Goal: Information Seeking & Learning: Check status

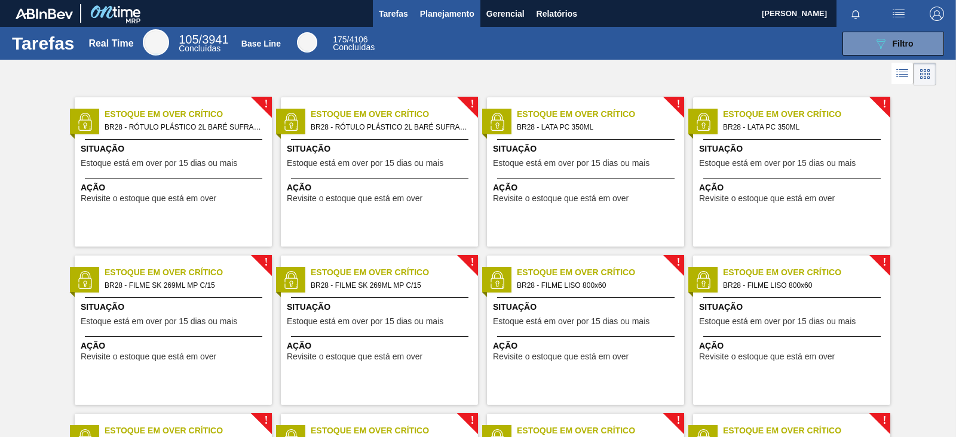
click at [445, 16] on span "Planejamento" at bounding box center [447, 14] width 54 height 14
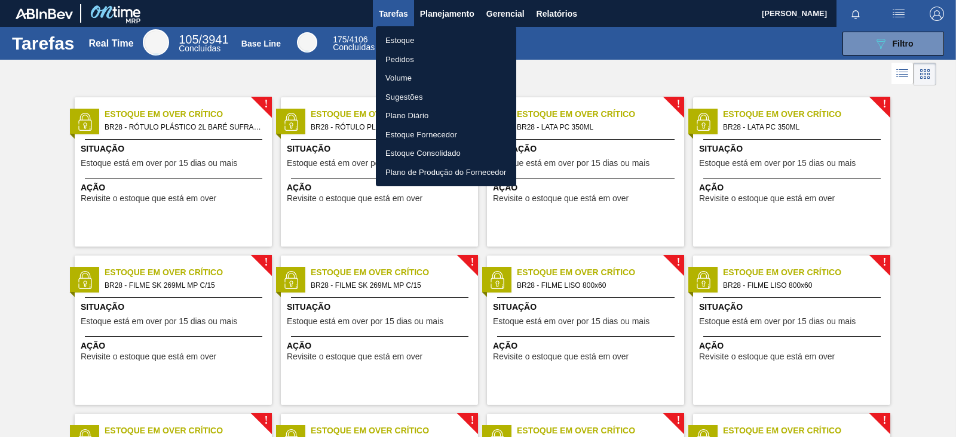
click at [430, 39] on li "Estoque" at bounding box center [446, 40] width 140 height 19
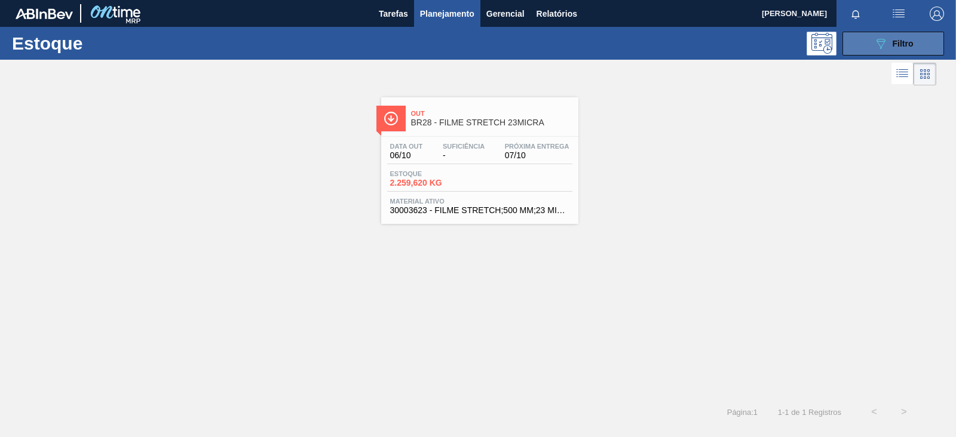
click at [861, 51] on button "089F7B8B-B2A5-4AFE-B5C0-19BA573D28AC Filtro" at bounding box center [893, 44] width 102 height 24
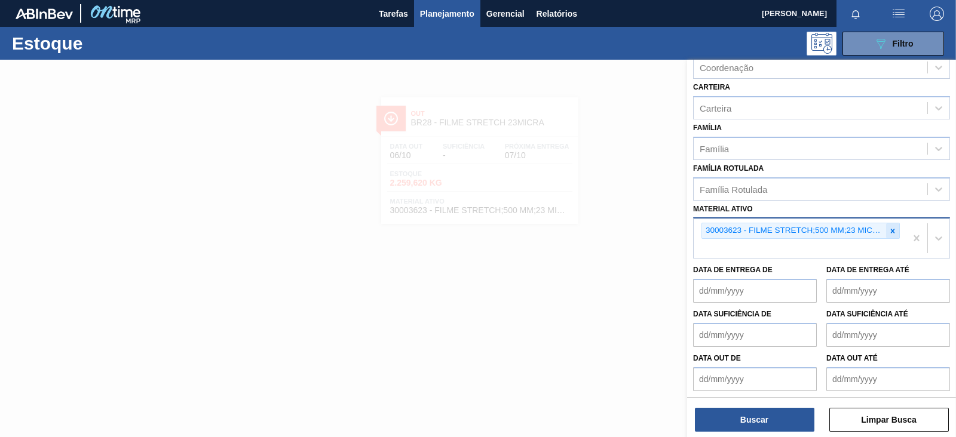
click at [888, 230] on icon at bounding box center [892, 231] width 8 height 8
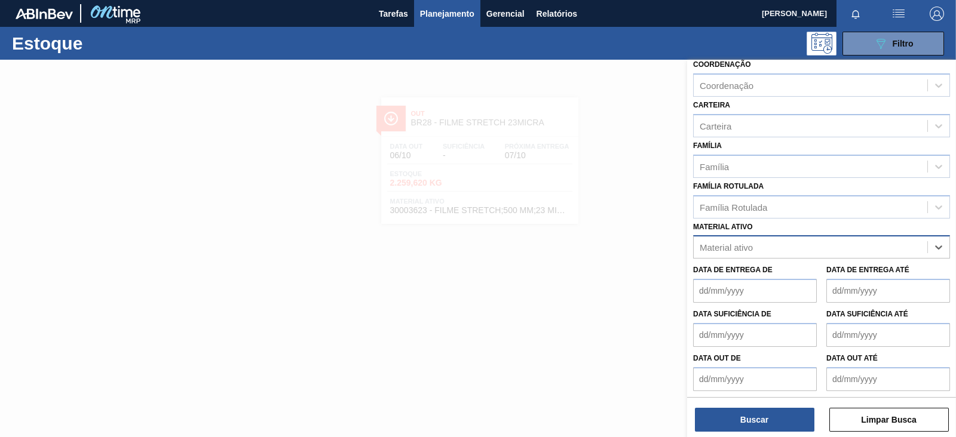
paste ativo "30003618 30003617"
type ativo "30003618 30003617"
drag, startPoint x: 792, startPoint y: 246, endPoint x: 759, endPoint y: 240, distance: 33.4
click at [759, 240] on div "Material ativo" at bounding box center [811, 247] width 234 height 17
click at [759, 240] on div "Status do Estoque Status do Estoque Origem Origem Destino Destino Coordenação C…" at bounding box center [821, 163] width 269 height 468
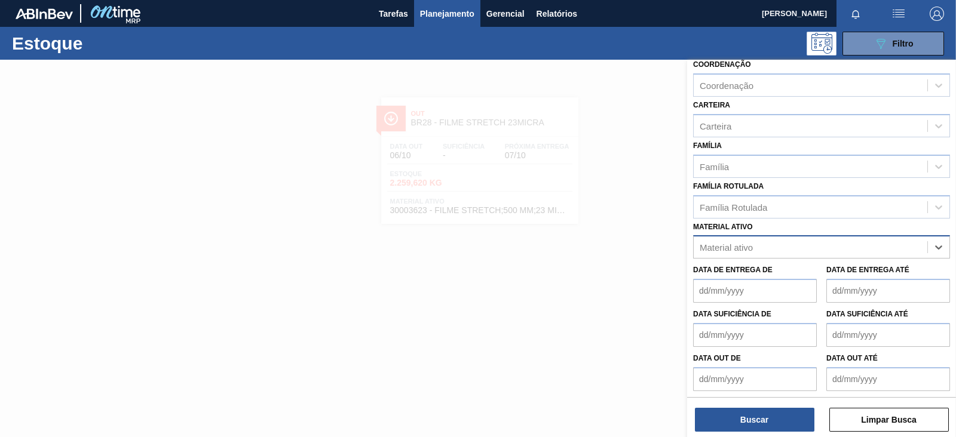
scroll to position [149, 0]
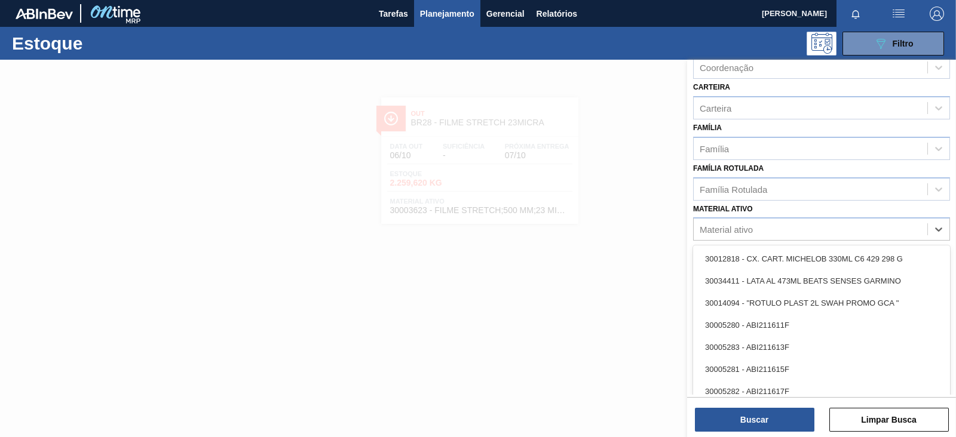
paste ativo "30003618 30003617"
type ativo "30003618 30003617"
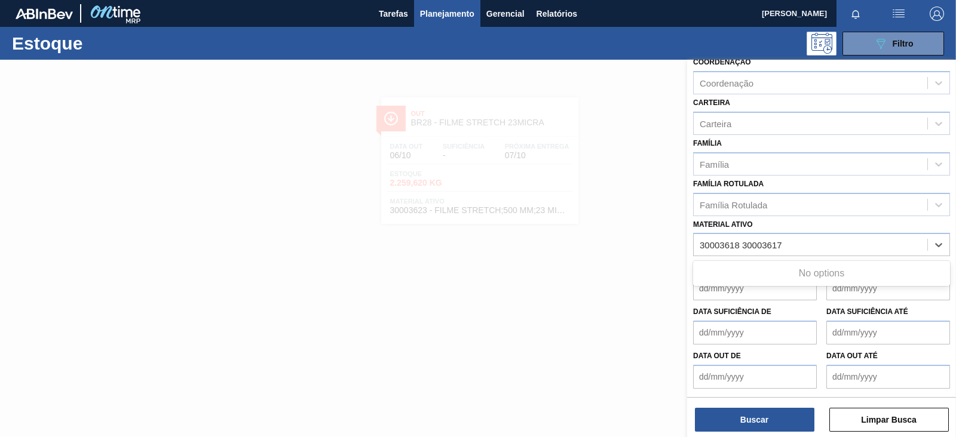
scroll to position [131, 0]
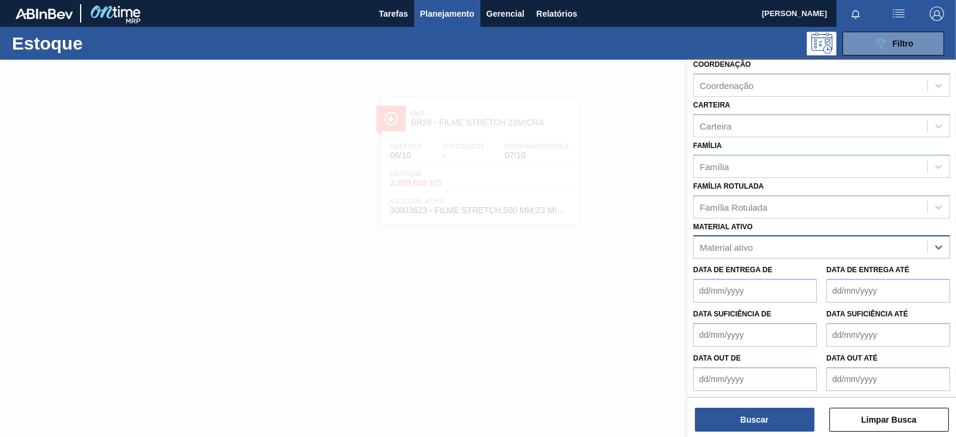
drag, startPoint x: 783, startPoint y: 242, endPoint x: 743, endPoint y: 243, distance: 39.4
click at [743, 243] on div "Material ativo" at bounding box center [811, 247] width 234 height 17
paste ativo "30003618"
type ativo "30003618"
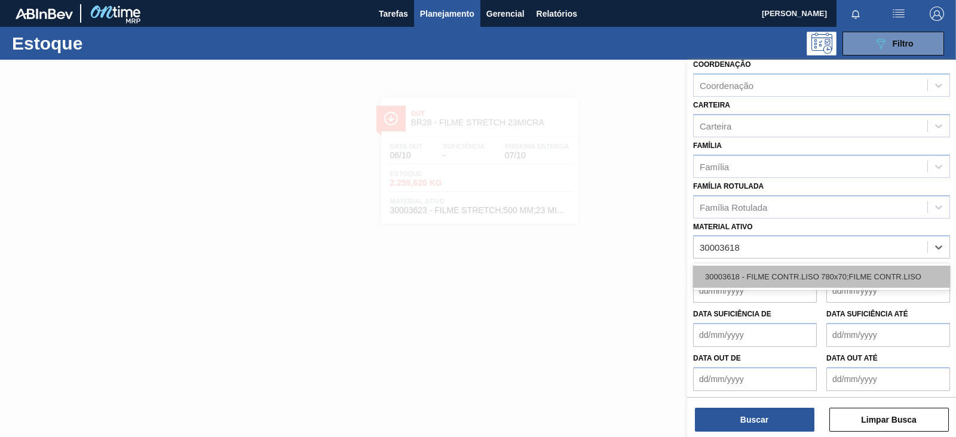
click at [771, 271] on div "30003618 - FILME CONTR.LISO 780x70;FILME CONTR.LISO" at bounding box center [821, 277] width 257 height 22
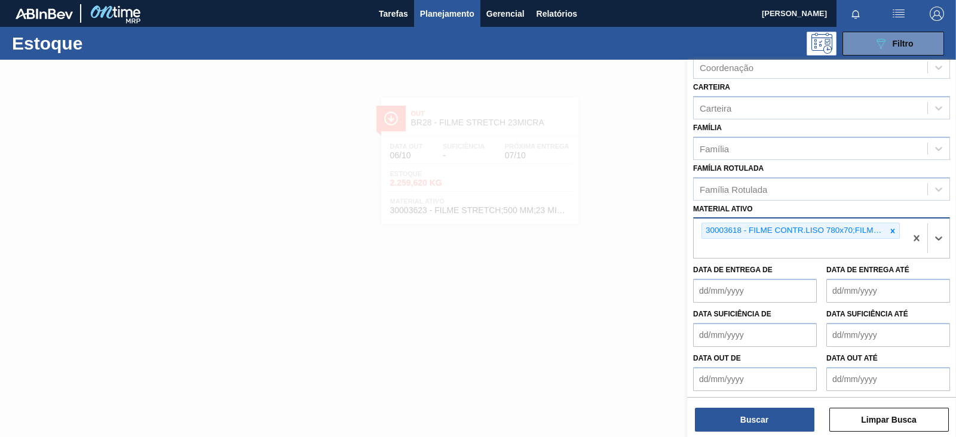
paste ativo "30003617"
type ativo "30003617"
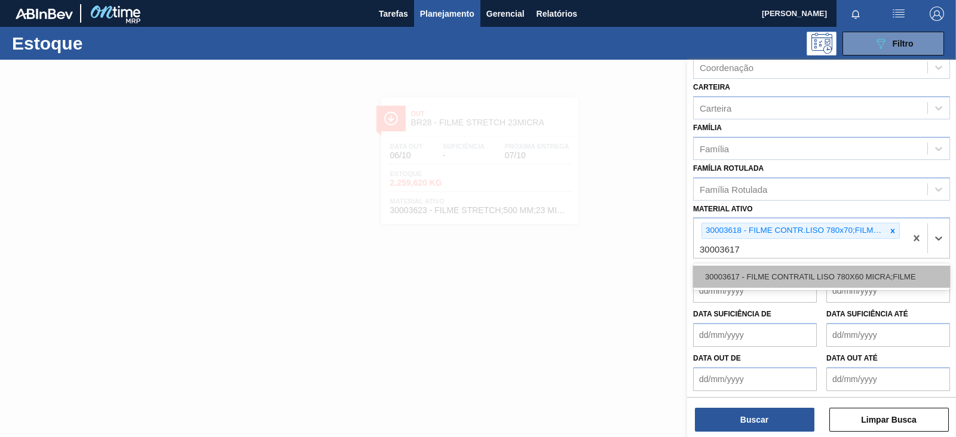
click at [741, 271] on div "30003617 - FILME CONTRATIL LISO 780X60 MICRA;FILME" at bounding box center [821, 277] width 257 height 22
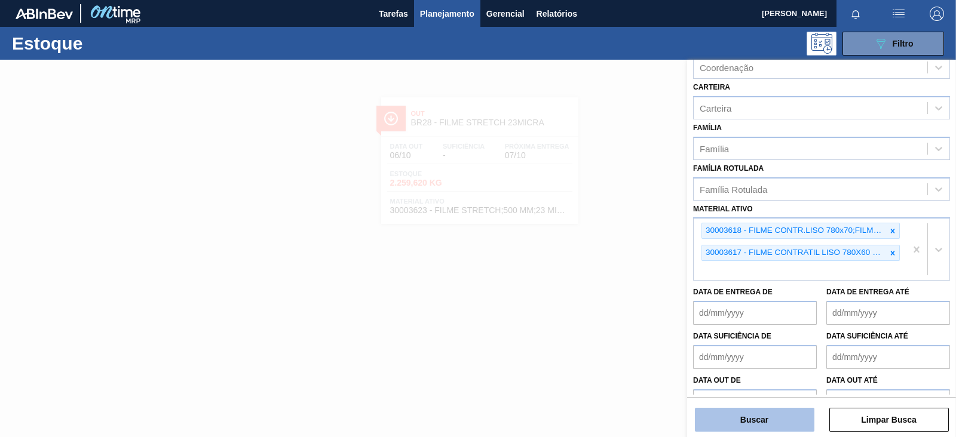
click at [753, 416] on button "Buscar" at bounding box center [754, 420] width 119 height 24
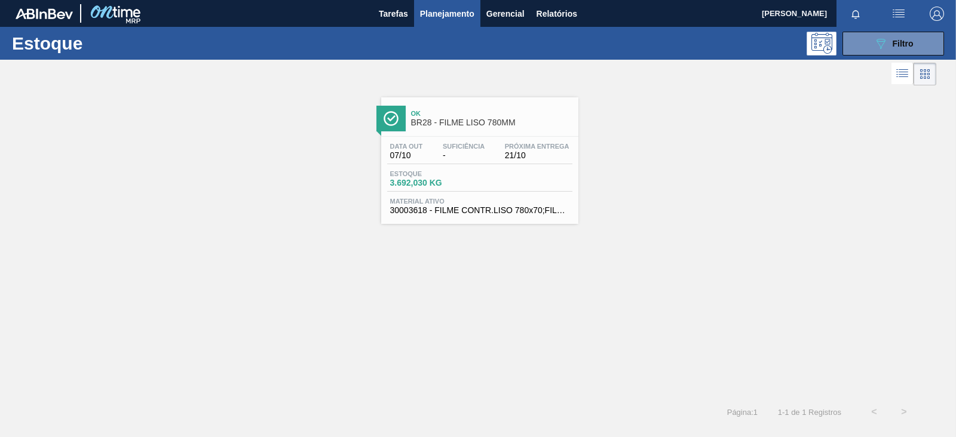
click at [468, 183] on span "3.692,030 KG" at bounding box center [432, 183] width 84 height 9
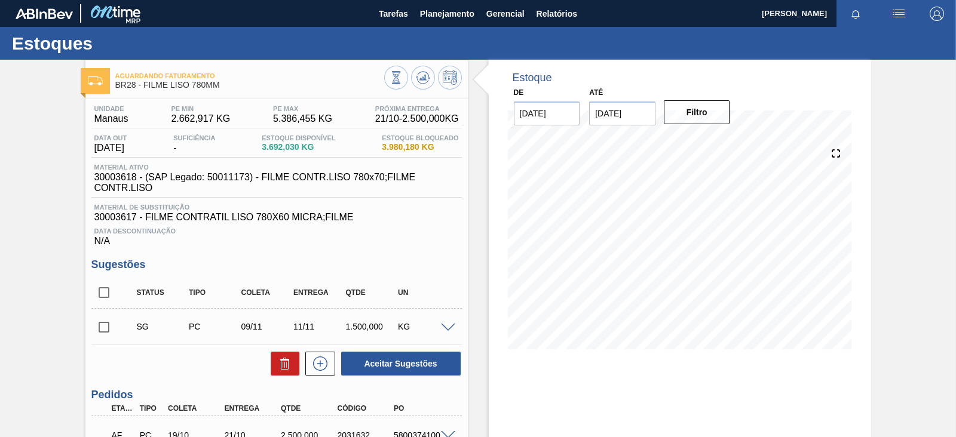
scroll to position [74, 0]
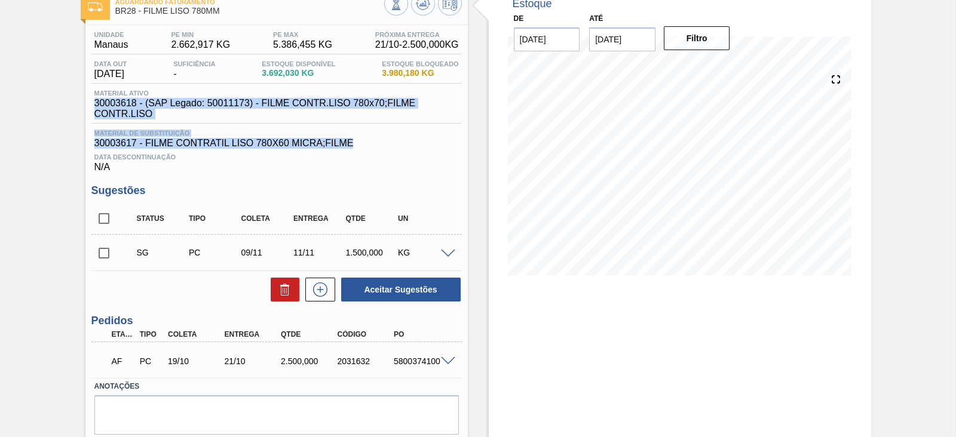
drag, startPoint x: 90, startPoint y: 101, endPoint x: 389, endPoint y: 140, distance: 301.8
click at [389, 140] on div "Unidade Manaus PE MIN 2.662,917 KG PE MAX 5.386,455 KG Próxima Entrega 21/10 - …" at bounding box center [276, 247] width 382 height 445
copy div "30003618 - (SAP Legado: 50011173) - FILME CONTR.LISO 780x70;FILME CONTR.LISO Ma…"
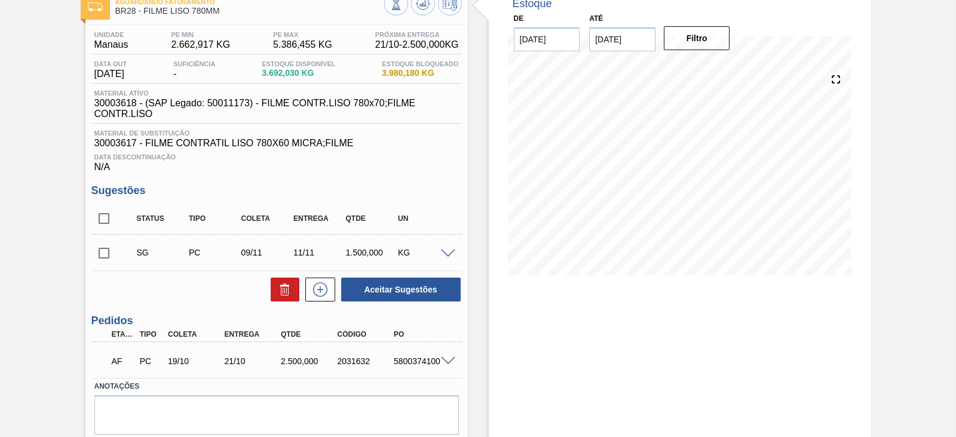
click at [318, 179] on div "Unidade Manaus PE MIN 2.662,917 KG PE MAX 5.386,455 KG Próxima Entrega 21/10 - …" at bounding box center [276, 247] width 382 height 445
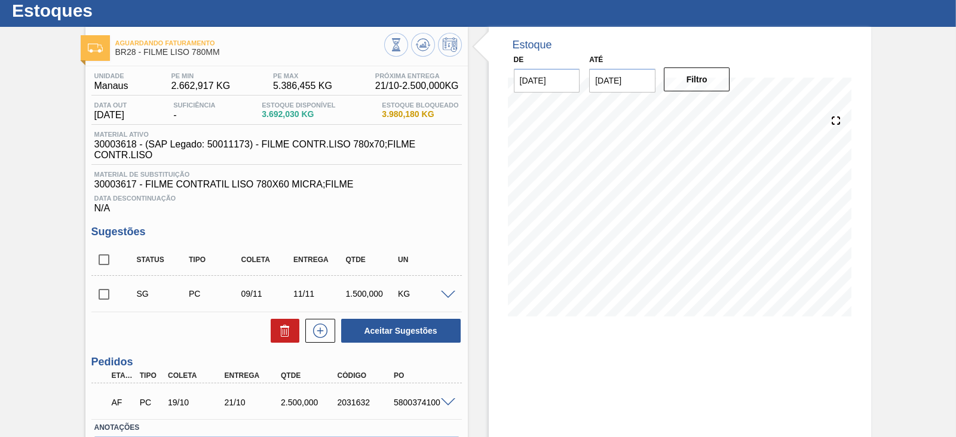
scroll to position [0, 0]
